Goal: Information Seeking & Learning: Learn about a topic

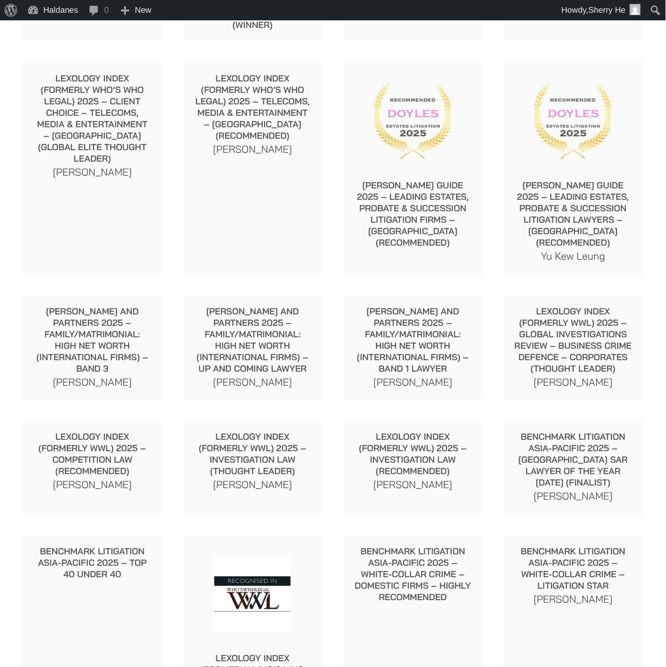
scroll to position [424, 0]
click at [437, 332] on p "[PERSON_NAME] and Partners 2025 – Family/Matrimonial: High Net Worth (Internati…" at bounding box center [413, 341] width 118 height 69
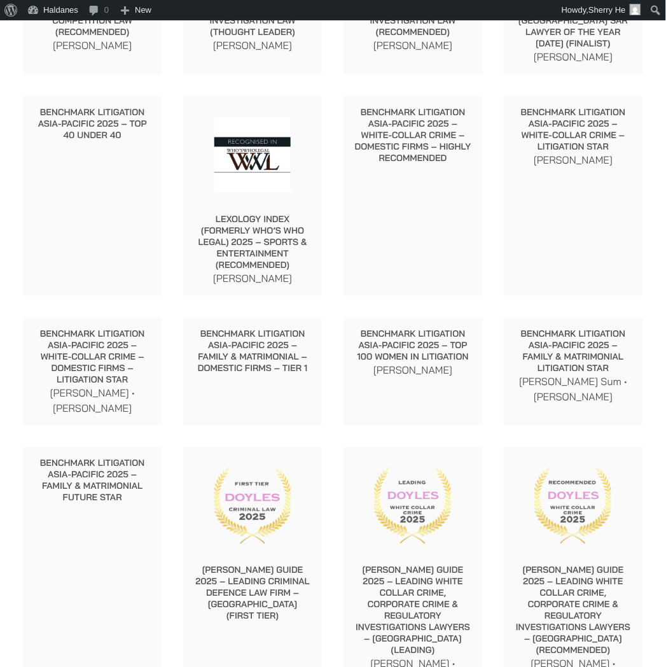
scroll to position [3660, 0]
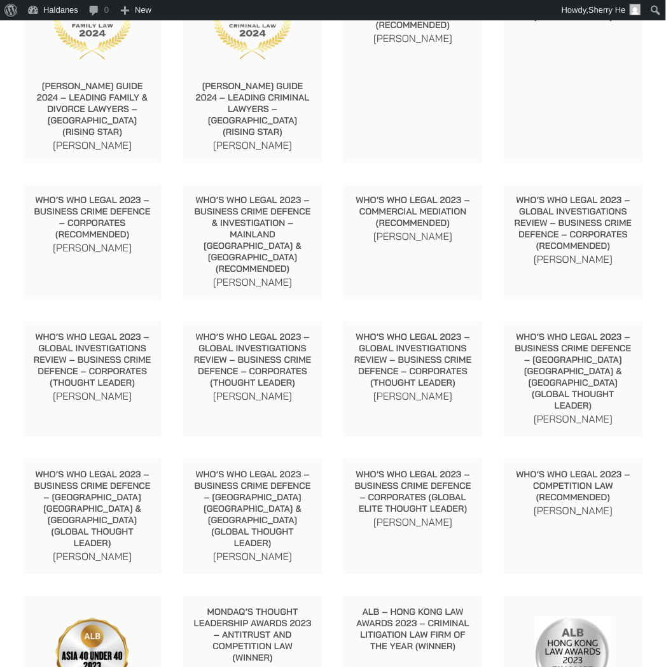
click at [358, 459] on div "Who’s Who Legal 2023 – Business Crime Defence – Corporates (Global Elite Though…" at bounding box center [413, 499] width 139 height 81
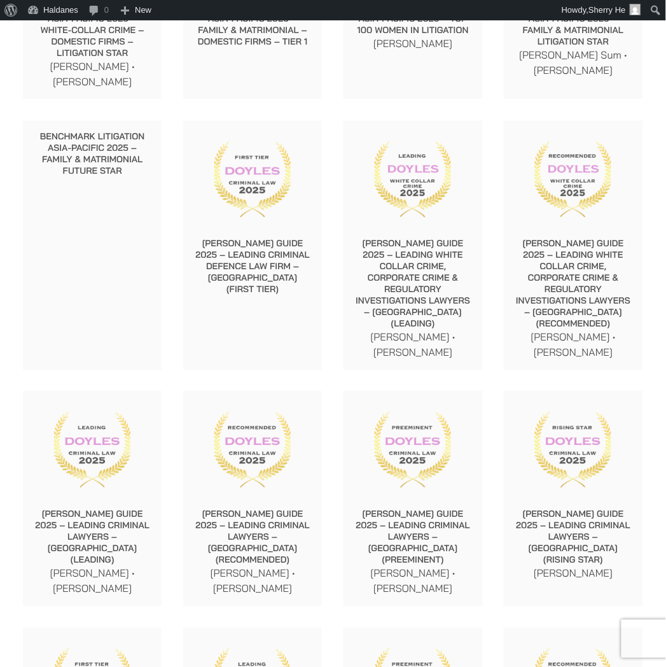
scroll to position [1186, 0]
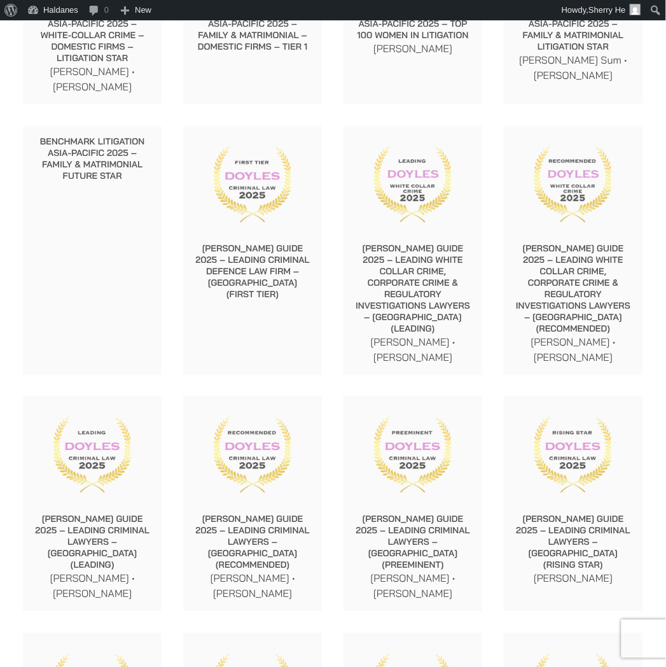
click at [287, 243] on p "[PERSON_NAME] Guide 2025 – Leading Criminal Defence Law Firm – [GEOGRAPHIC_DATA…" at bounding box center [252, 271] width 118 height 57
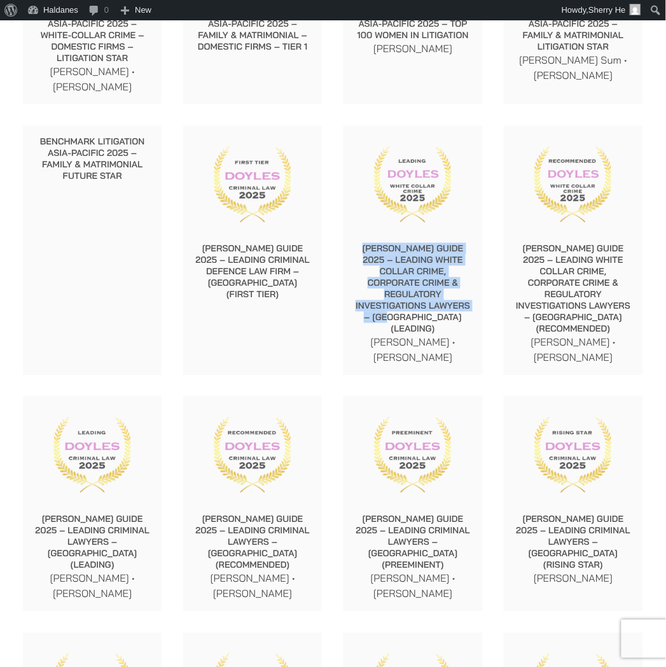
drag, startPoint x: 365, startPoint y: 220, endPoint x: 421, endPoint y: 277, distance: 80.1
click at [421, 277] on p "[PERSON_NAME] Guide 2025 – Leading White Collar Crime, Corporate Crime & Regula…" at bounding box center [413, 289] width 118 height 92
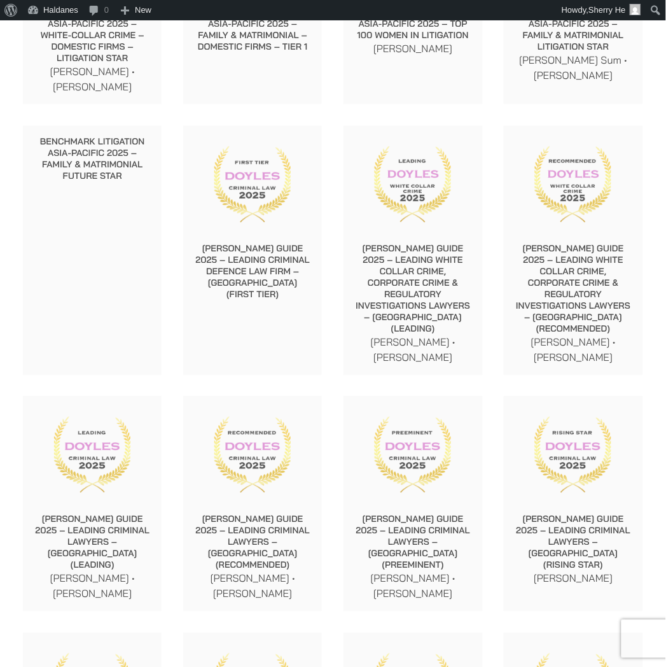
drag, startPoint x: 423, startPoint y: 303, endPoint x: 466, endPoint y: 300, distance: 44.0
click at [423, 303] on div "[PERSON_NAME] Guide 2025 – Leading White Collar Crime, Corporate Crime & Regula…" at bounding box center [413, 304] width 139 height 143
click at [130, 571] on p "[PERSON_NAME] • [PERSON_NAME]" at bounding box center [92, 586] width 118 height 31
click at [132, 514] on p "[PERSON_NAME] Guide 2025 – Leading Criminal Lawyers – [GEOGRAPHIC_DATA] (Leadin…" at bounding box center [92, 542] width 118 height 57
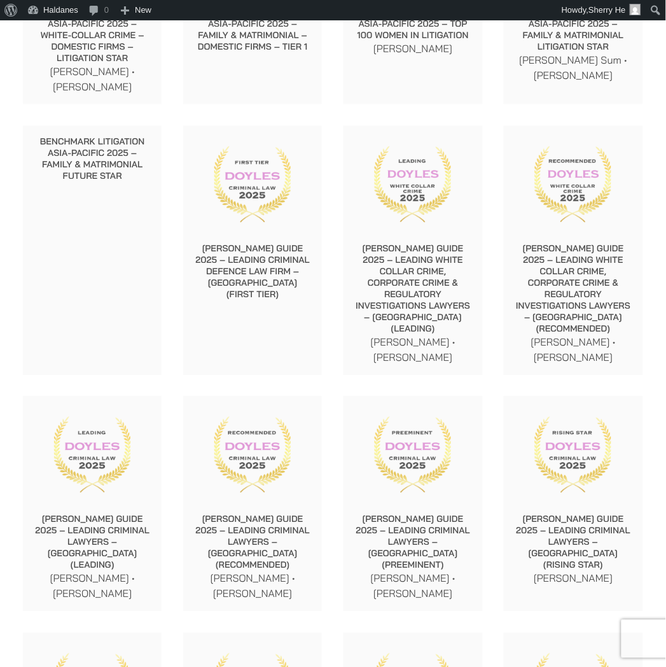
click at [291, 571] on p "[PERSON_NAME] • [PERSON_NAME]" at bounding box center [252, 586] width 118 height 31
click at [296, 571] on p "[PERSON_NAME] • [PERSON_NAME]" at bounding box center [252, 586] width 118 height 31
click at [446, 538] on div "[PERSON_NAME] Guide 2025 – Leading Criminal Lawyers – [GEOGRAPHIC_DATA] (Preemi…" at bounding box center [413, 557] width 139 height 108
drag, startPoint x: 384, startPoint y: 527, endPoint x: 478, endPoint y: 527, distance: 94.2
click at [478, 527] on div "[PERSON_NAME] Guide 2025 – Leading Criminal Lawyers – [GEOGRAPHIC_DATA] (Preemi…" at bounding box center [413, 557] width 139 height 108
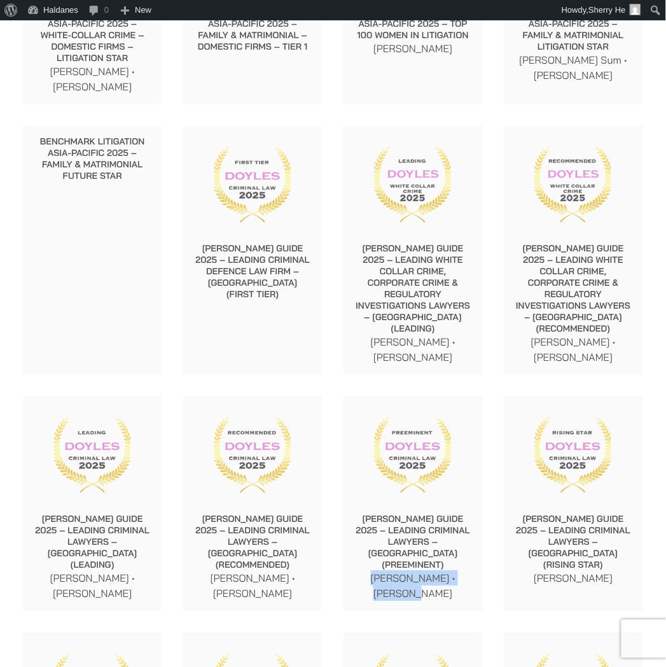
copy p "[PERSON_NAME] • [PERSON_NAME]"
click at [360, 571] on p "[PERSON_NAME] • [PERSON_NAME]" at bounding box center [413, 586] width 118 height 31
drag, startPoint x: 38, startPoint y: 531, endPoint x: 122, endPoint y: 547, distance: 84.9
click at [122, 571] on p "[PERSON_NAME] • [PERSON_NAME]" at bounding box center [92, 586] width 118 height 31
click at [293, 517] on p "[PERSON_NAME] Guide 2025 – Leading Criminal Lawyers – [GEOGRAPHIC_DATA] (Recomm…" at bounding box center [252, 542] width 118 height 57
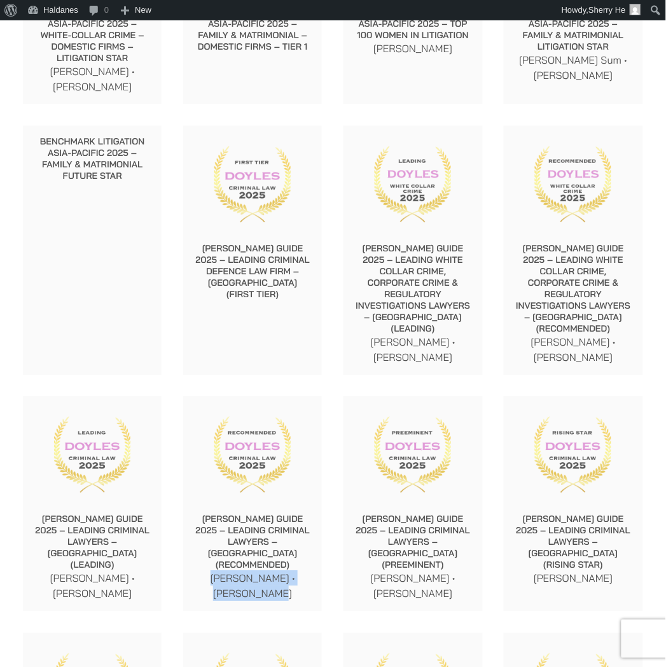
drag, startPoint x: 195, startPoint y: 529, endPoint x: 274, endPoint y: 548, distance: 80.4
click at [274, 571] on p "[PERSON_NAME] • [PERSON_NAME]" at bounding box center [252, 586] width 118 height 31
copy p "[PERSON_NAME] • [PERSON_NAME]"
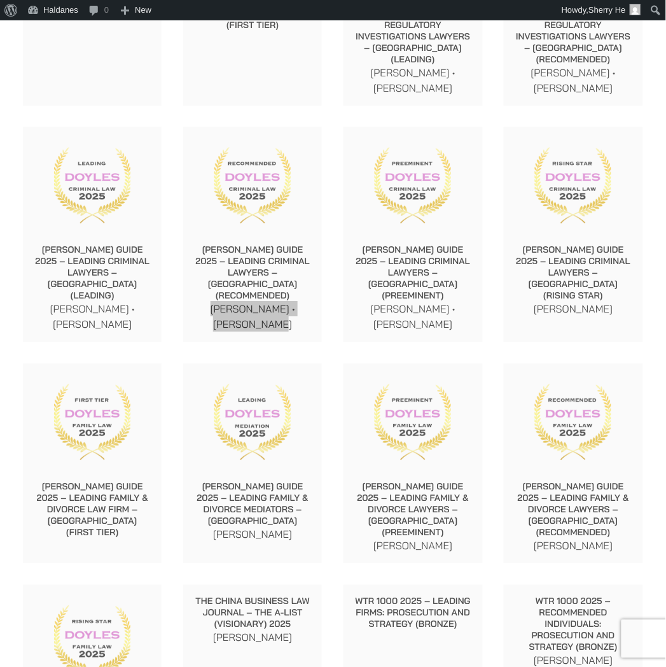
scroll to position [1468, 0]
